Goal: Information Seeking & Learning: Learn about a topic

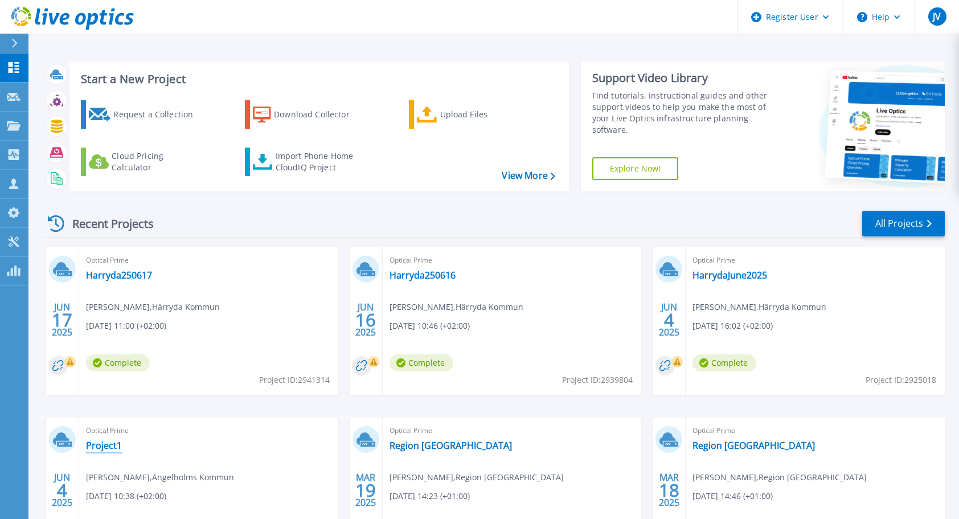
click at [99, 448] on link "Project1" at bounding box center [104, 445] width 36 height 11
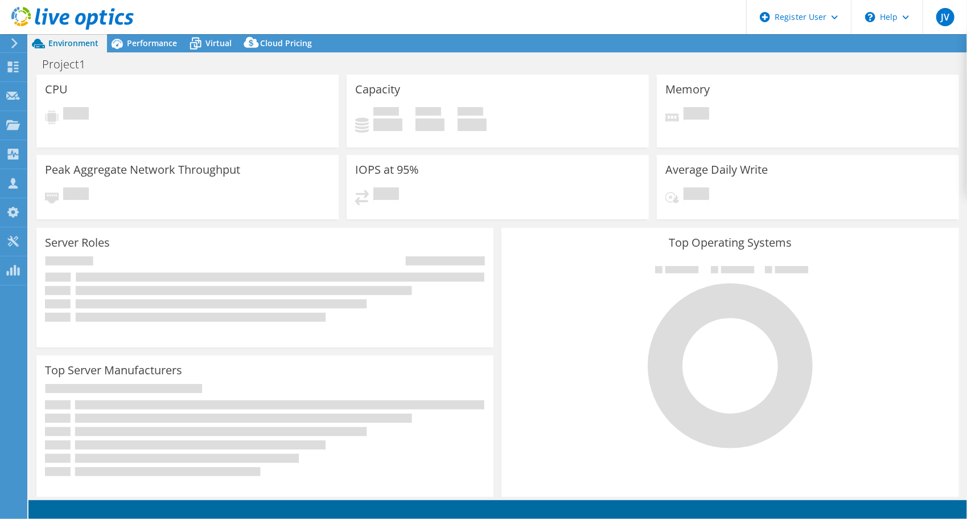
select select "USD"
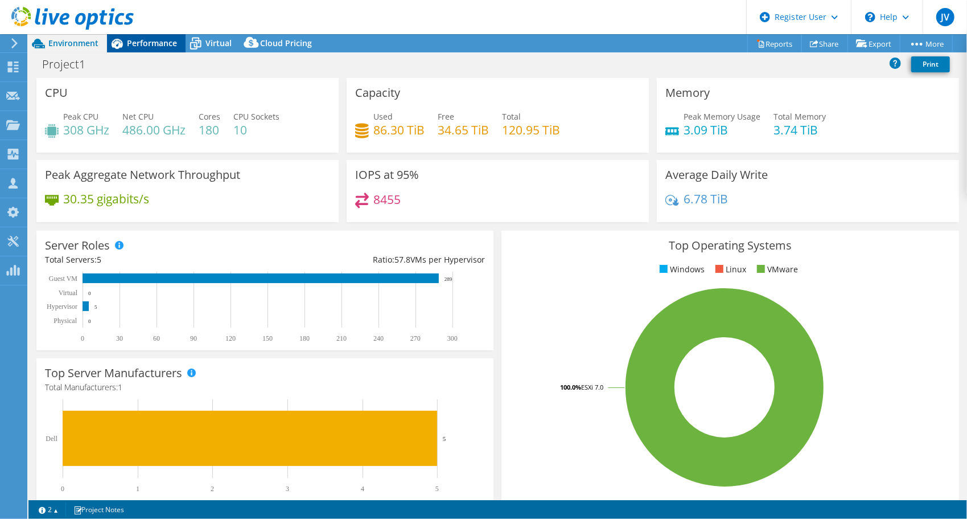
click at [166, 47] on span "Performance" at bounding box center [152, 43] width 50 height 11
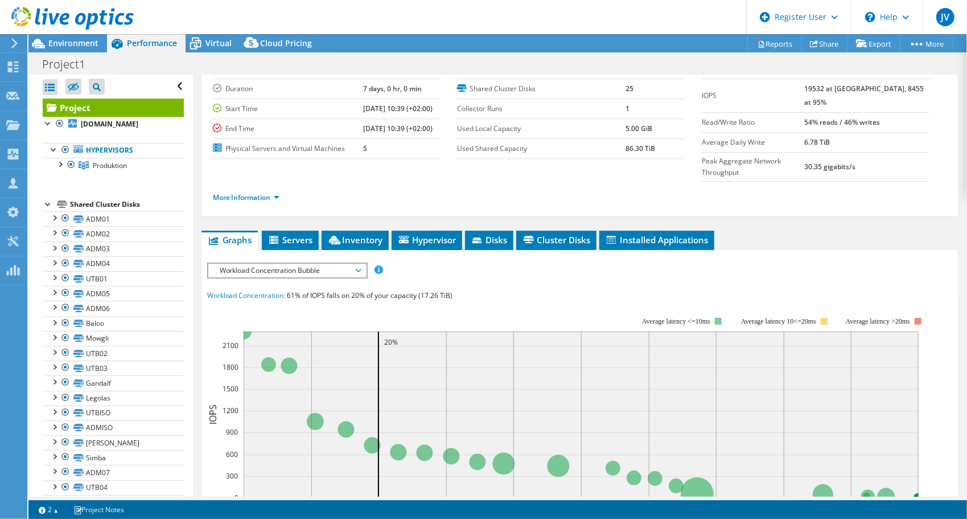
scroll to position [71, 0]
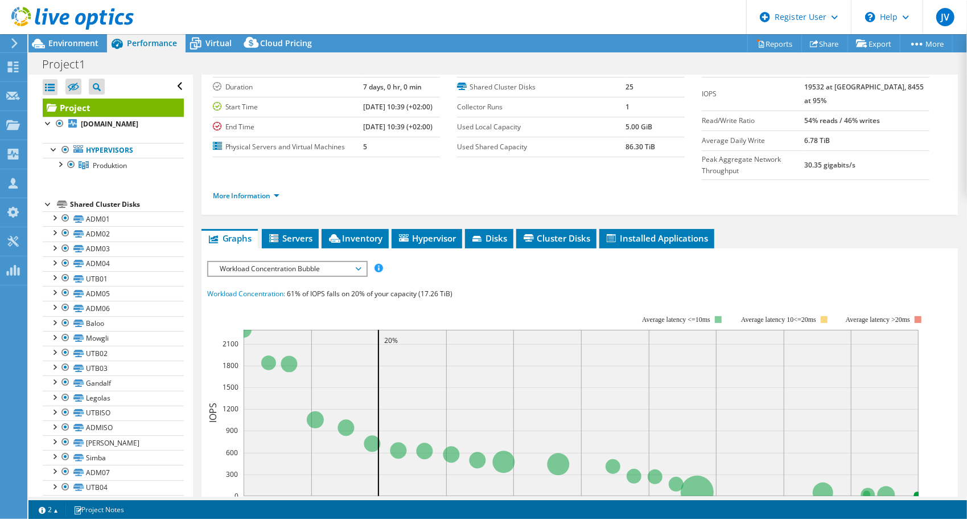
click at [355, 262] on span "Workload Concentration Bubble" at bounding box center [287, 269] width 146 height 14
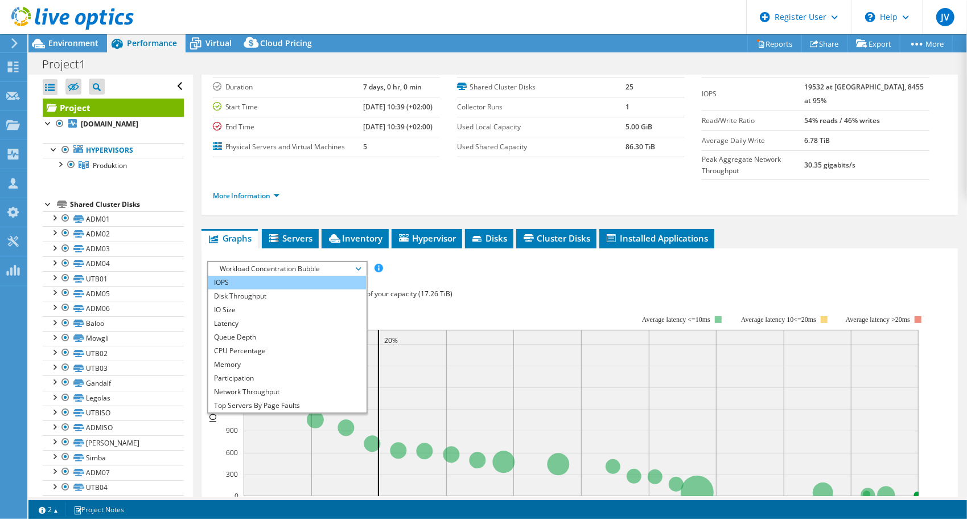
click at [254, 276] on li "IOPS" at bounding box center [287, 283] width 158 height 14
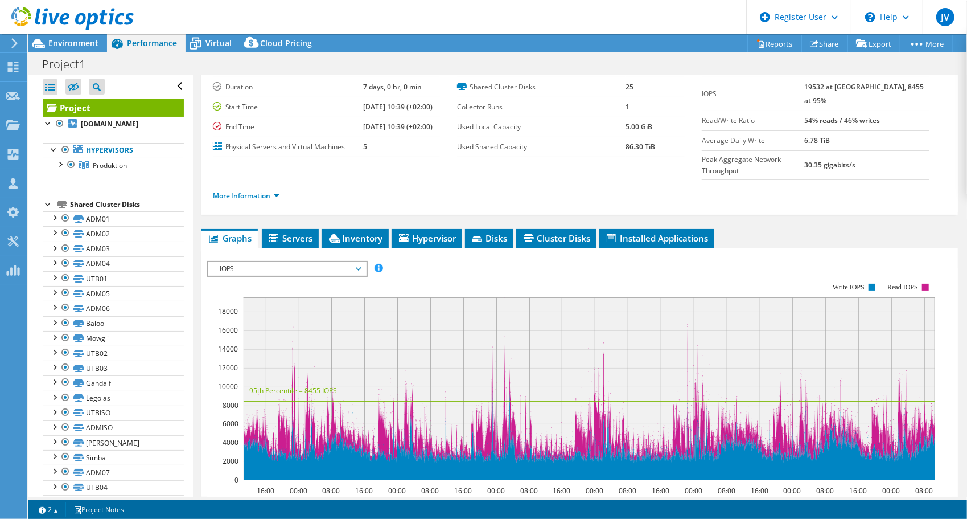
click at [361, 267] on icon at bounding box center [359, 268] width 6 height 3
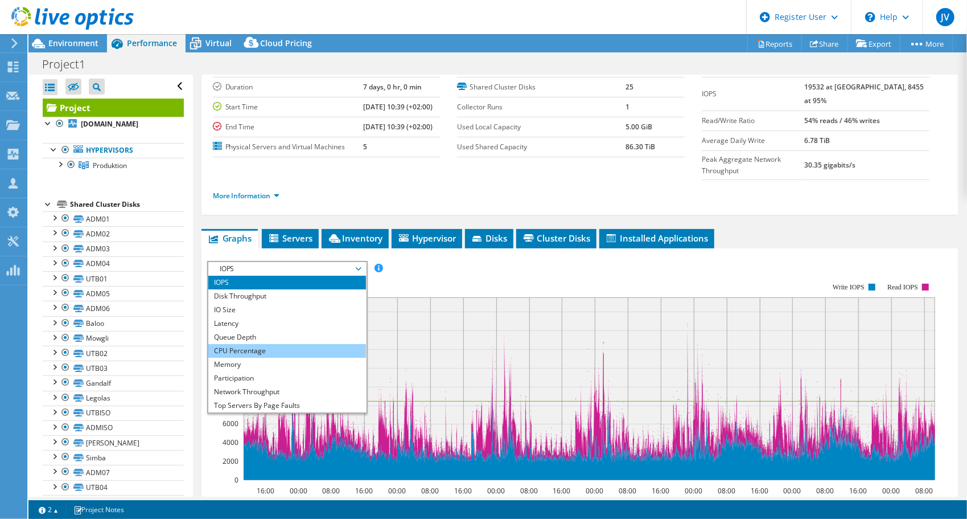
click at [241, 344] on li "CPU Percentage" at bounding box center [287, 351] width 158 height 14
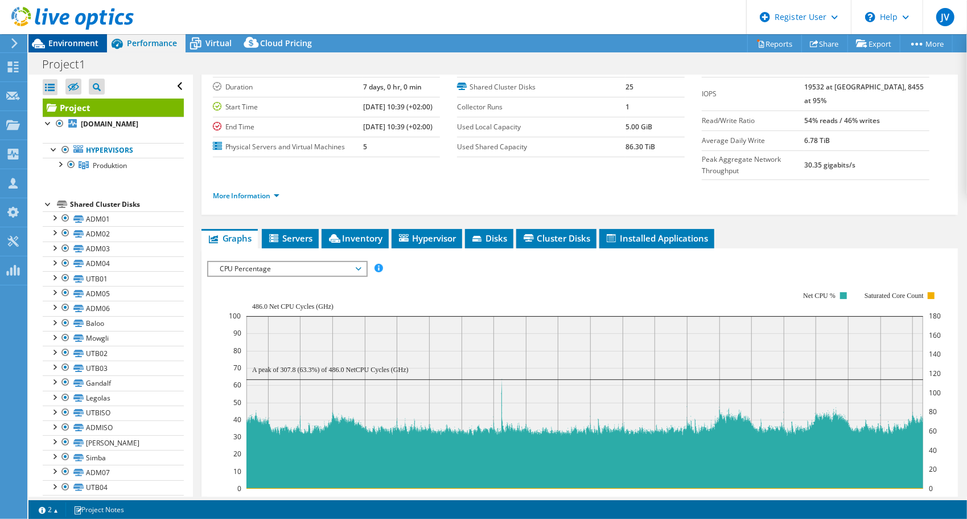
click at [74, 42] on span "Environment" at bounding box center [73, 43] width 50 height 11
